Goal: Task Accomplishment & Management: Manage account settings

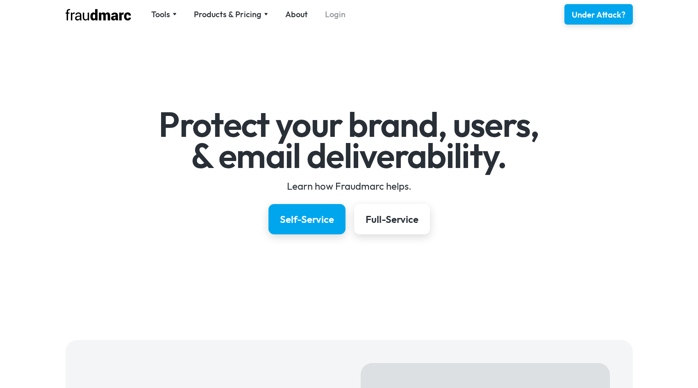
click at [337, 18] on link "Login" at bounding box center [335, 14] width 21 height 11
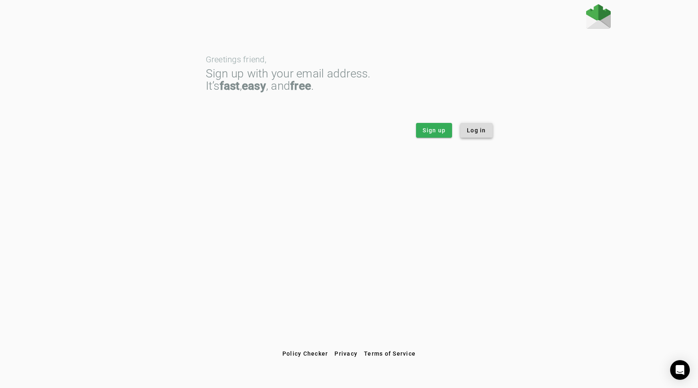
click at [480, 132] on span "Log in" at bounding box center [476, 130] width 19 height 8
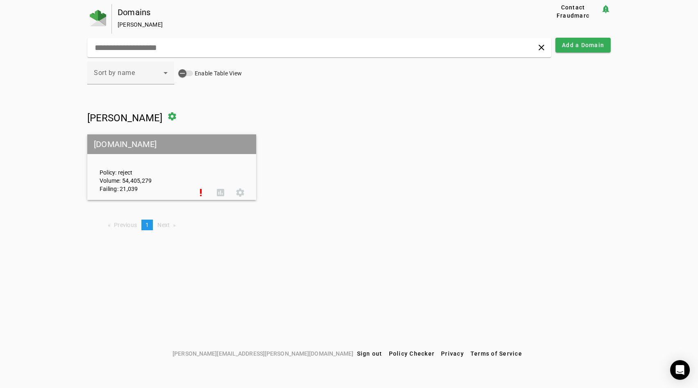
click at [154, 178] on div "Policy: reject Volume: 54,405,279 Failing: 21,039" at bounding box center [142, 167] width 98 height 51
click at [237, 190] on span at bounding box center [240, 193] width 20 height 20
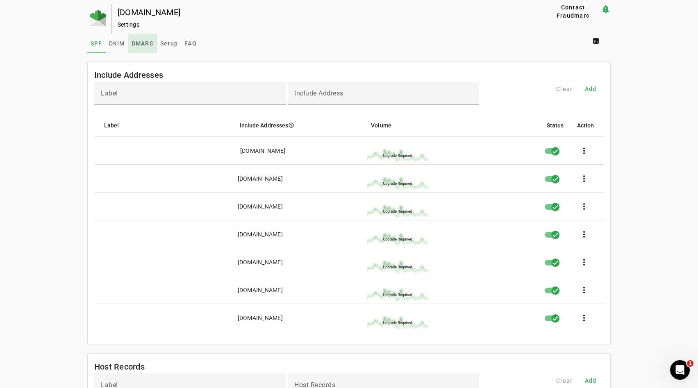
click at [145, 45] on span "DMARC" at bounding box center [143, 44] width 22 height 6
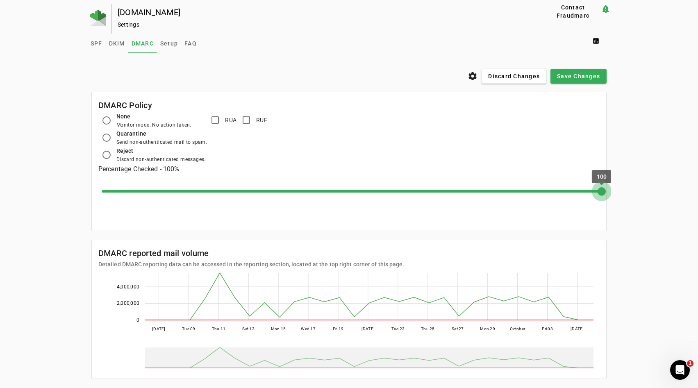
drag, startPoint x: 102, startPoint y: 192, endPoint x: 621, endPoint y: 218, distance: 520.1
type input "***"
click at [612, 200] on input "Percent" at bounding box center [352, 191] width 519 height 18
click at [576, 78] on span "Save Changes" at bounding box center [578, 76] width 43 height 8
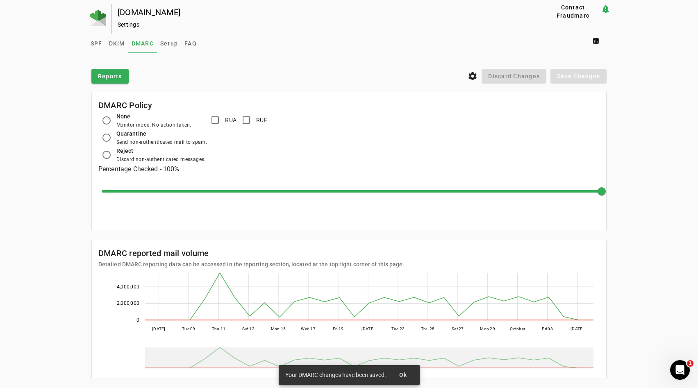
scroll to position [16, 0]
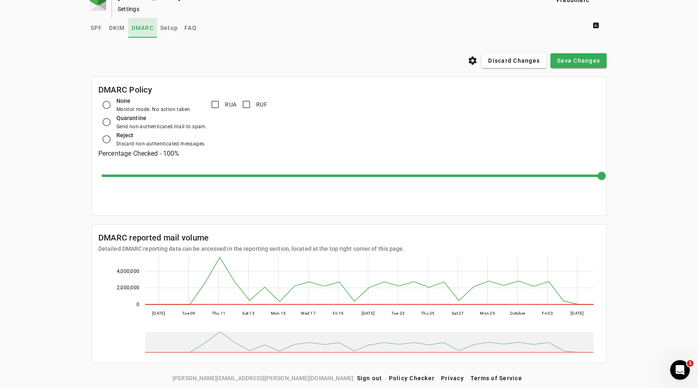
click at [142, 25] on span "DMARC" at bounding box center [143, 28] width 22 height 6
click at [180, 31] on link "Setup" at bounding box center [169, 28] width 24 height 20
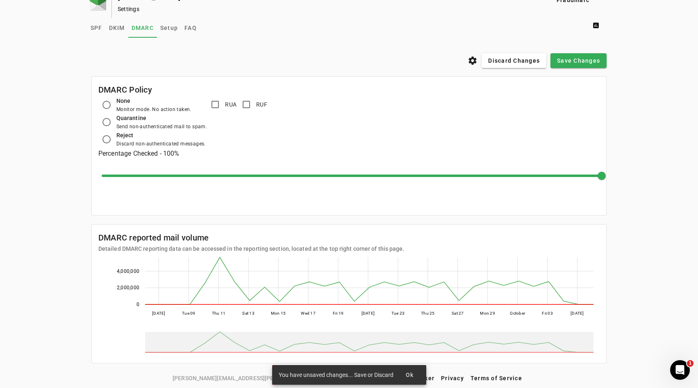
click at [86, 34] on div "creativefabrica.com Settings Contact Fraudmarc notification_important Settings …" at bounding box center [349, 180] width 698 height 383
click at [516, 47] on mat-list "settings Discard Changes Save Changes DMARC Policy None Monitor mode. No action…" at bounding box center [349, 208] width 524 height 325
click at [504, 65] on span at bounding box center [514, 61] width 65 height 20
click at [171, 28] on span "Setup" at bounding box center [169, 28] width 18 height 6
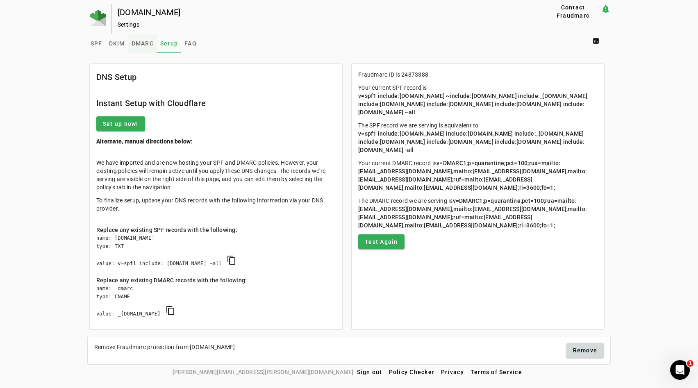
click at [142, 46] on span "DMARC" at bounding box center [143, 44] width 22 height 6
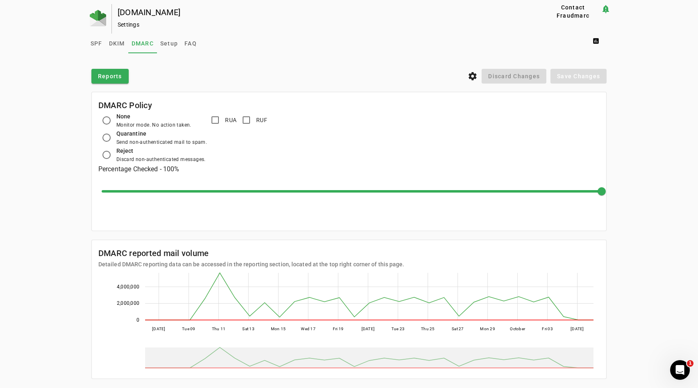
scroll to position [16, 0]
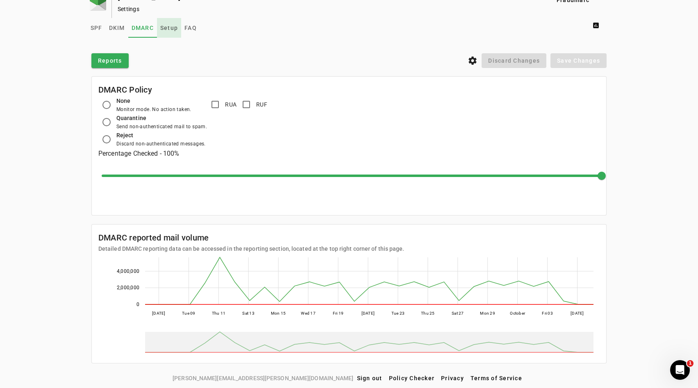
click at [171, 26] on span "Setup" at bounding box center [169, 28] width 18 height 6
